Goal: Task Accomplishment & Management: Manage account settings

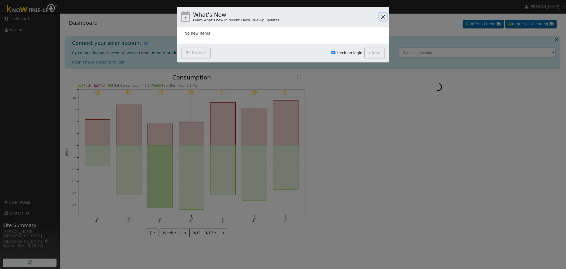
click at [384, 16] on button "button" at bounding box center [383, 16] width 7 height 7
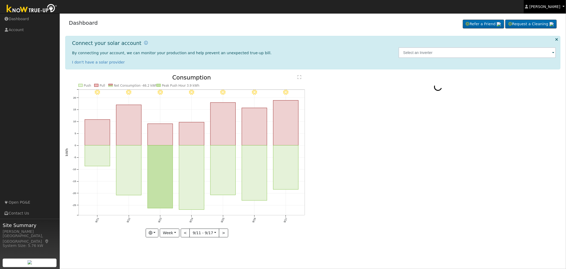
click at [546, 8] on span "[PERSON_NAME]" at bounding box center [545, 7] width 31 height 4
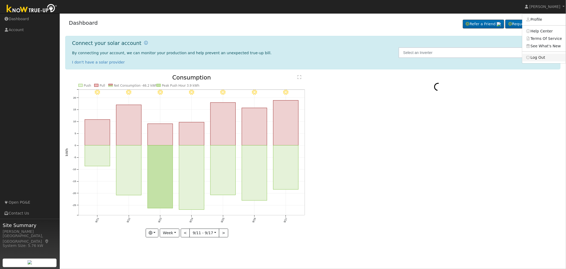
click at [540, 59] on link "Log Out" at bounding box center [544, 57] width 44 height 7
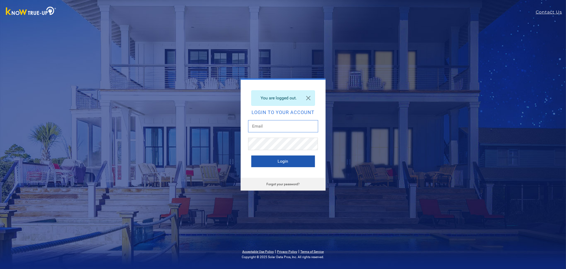
type input "[EMAIL_ADDRESS][DOMAIN_NAME]"
click at [298, 158] on button "Login" at bounding box center [283, 161] width 64 height 12
